Goal: Find specific page/section: Find specific page/section

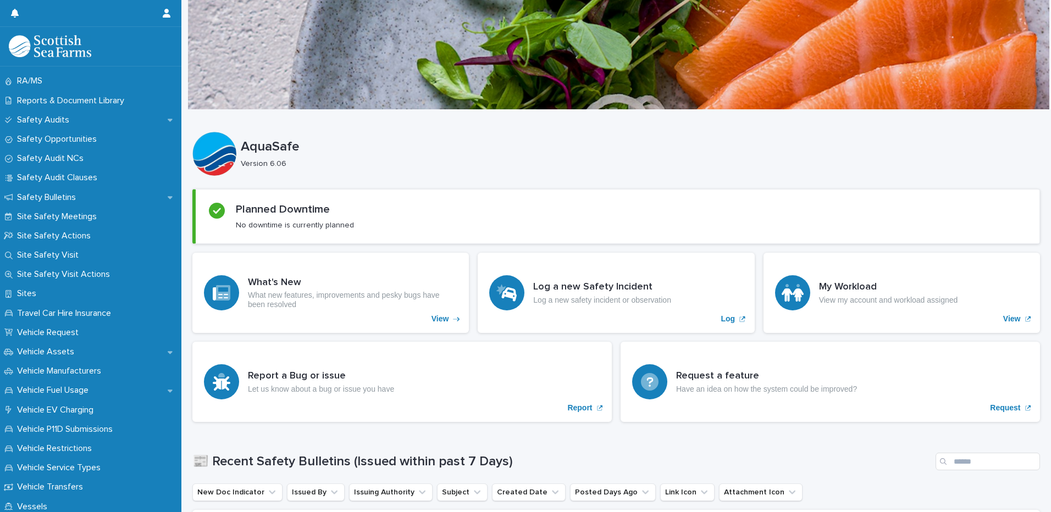
scroll to position [584, 0]
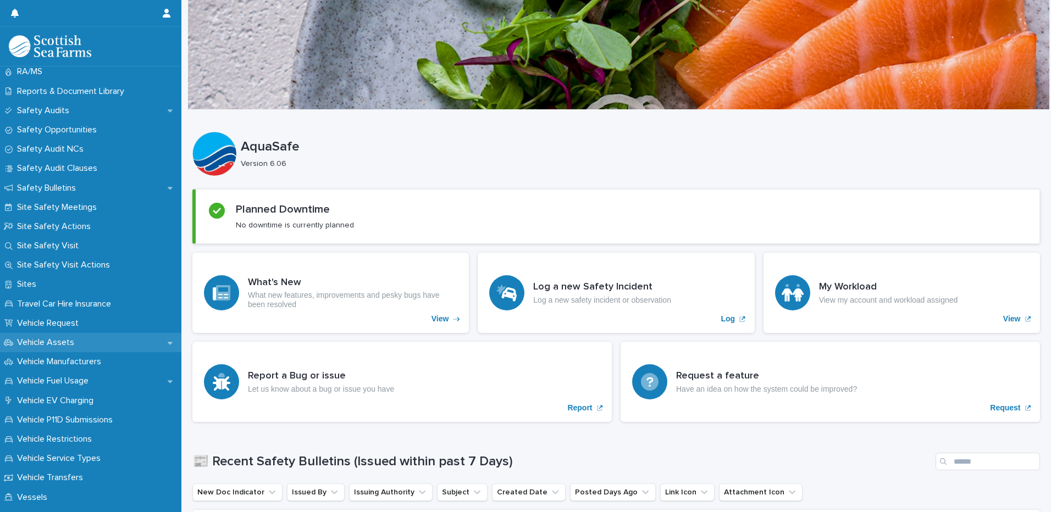
click at [55, 338] on p "Vehicle Assets" at bounding box center [48, 343] width 70 height 10
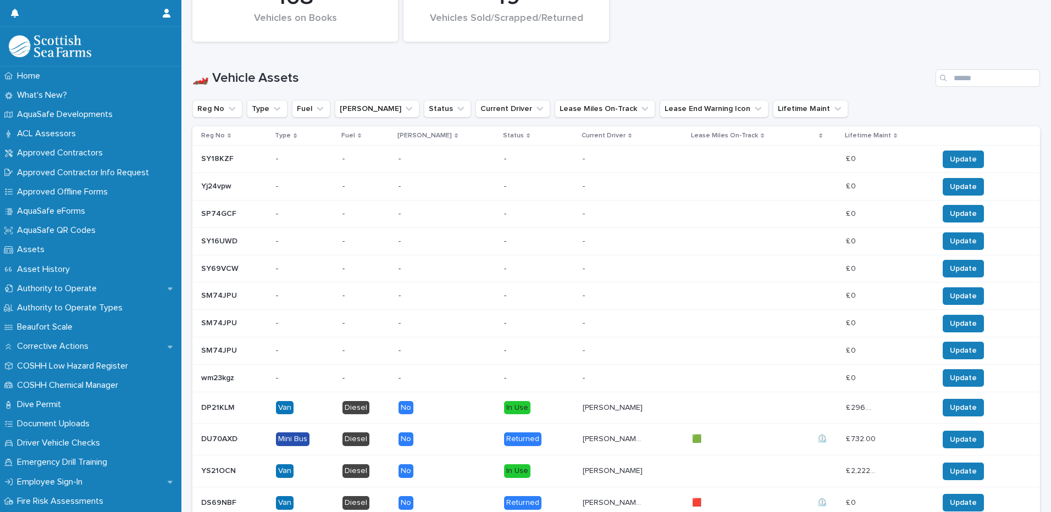
scroll to position [598, 0]
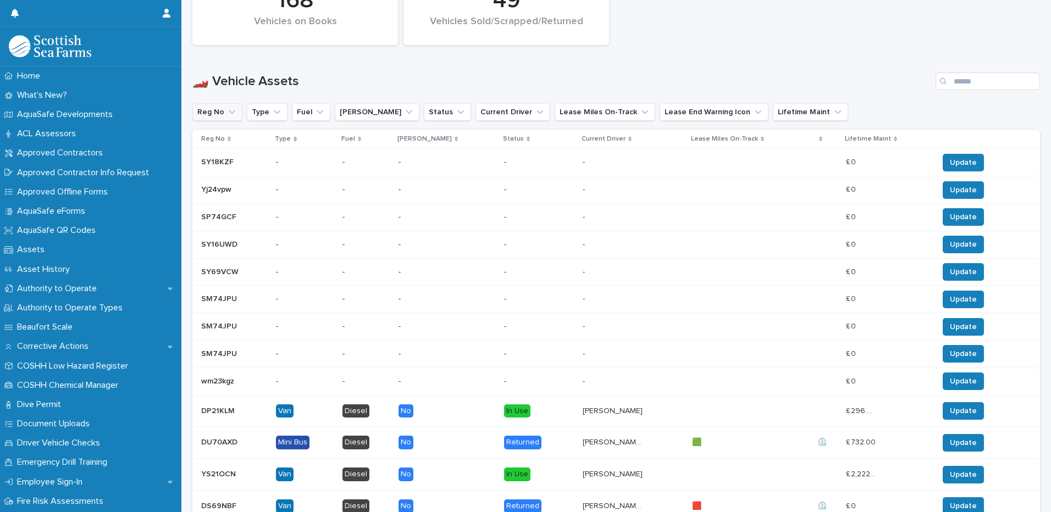
click at [220, 113] on button "Reg No" at bounding box center [217, 112] width 50 height 18
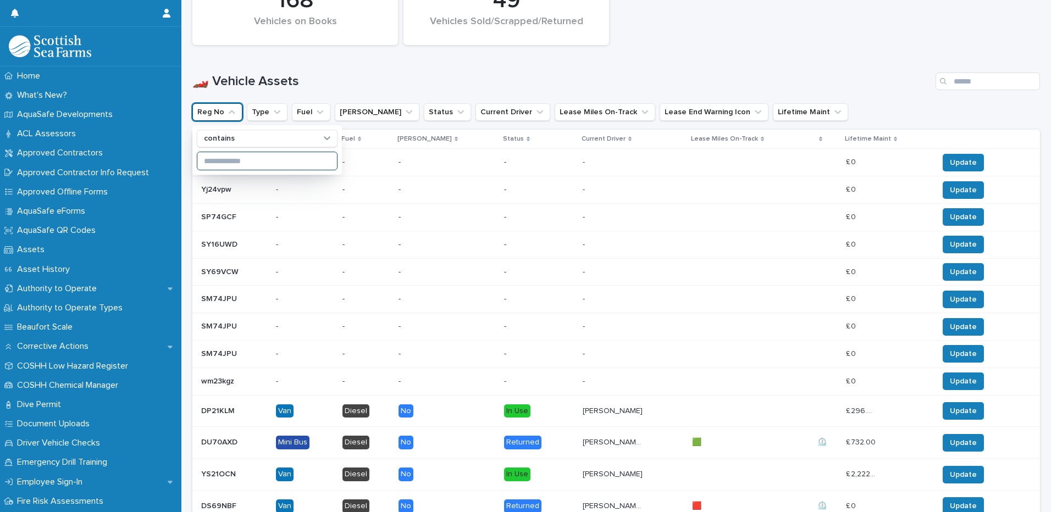
click at [221, 163] on input at bounding box center [267, 161] width 140 height 18
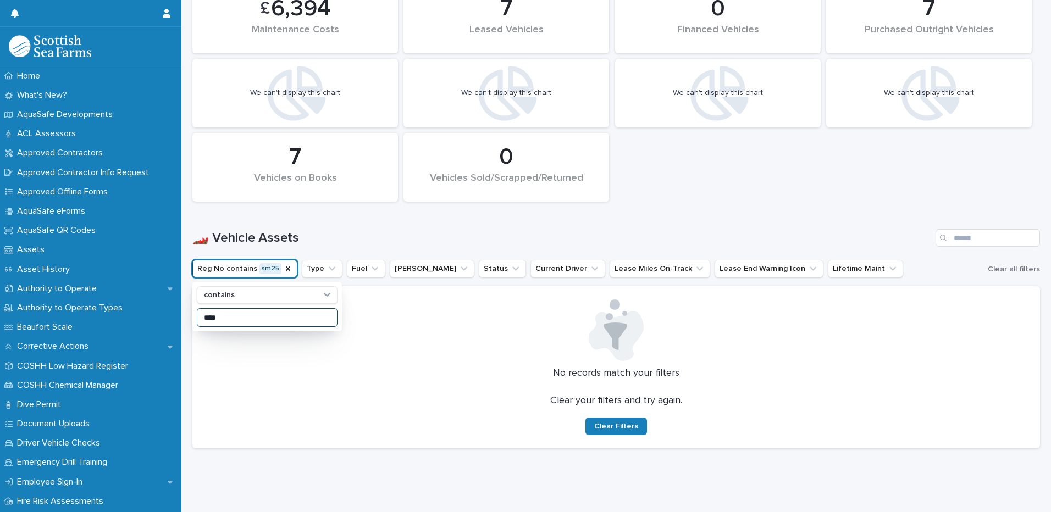
scroll to position [450, 0]
type input "*"
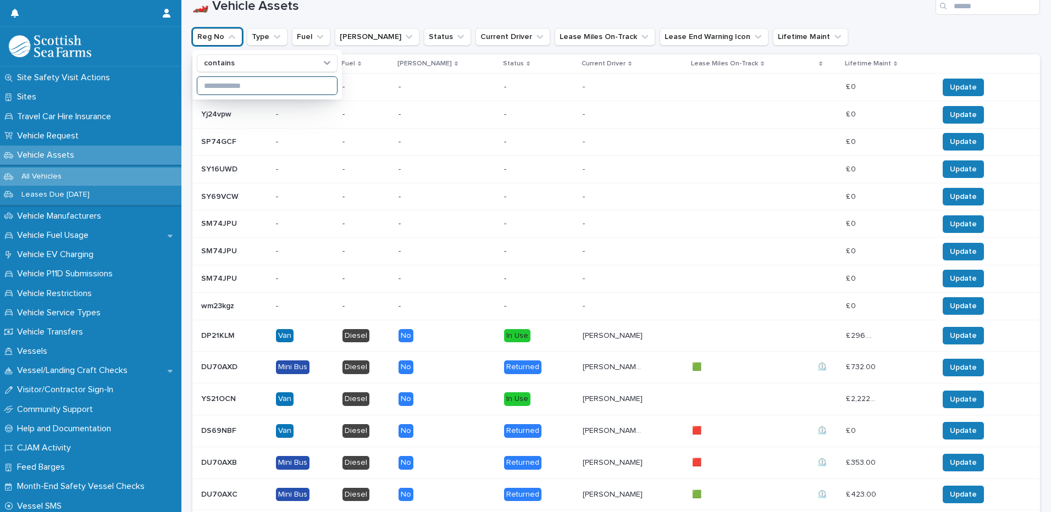
scroll to position [795, 0]
